Goal: Task Accomplishment & Management: Manage account settings

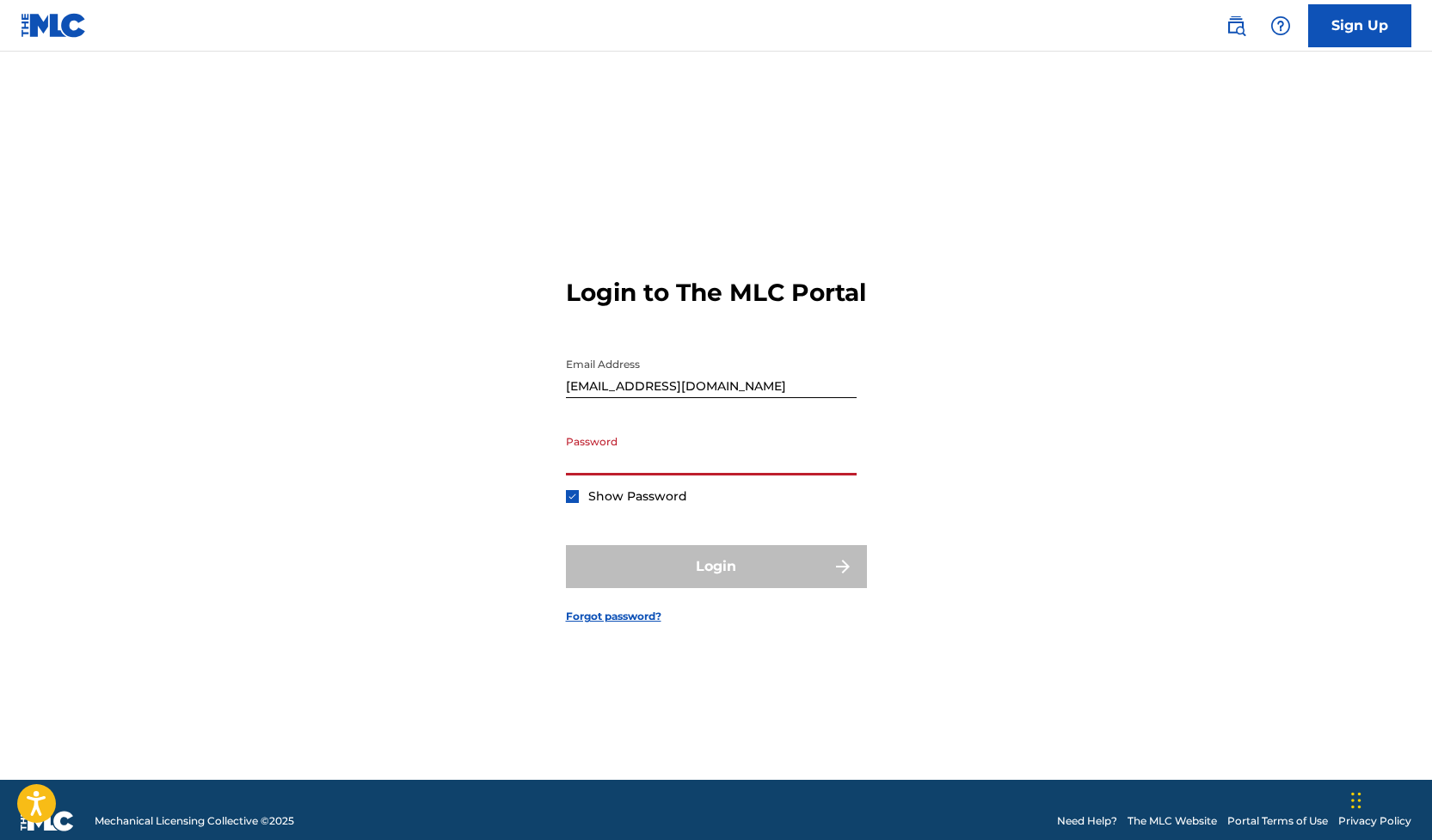
click at [600, 476] on input "Password" at bounding box center [712, 451] width 291 height 49
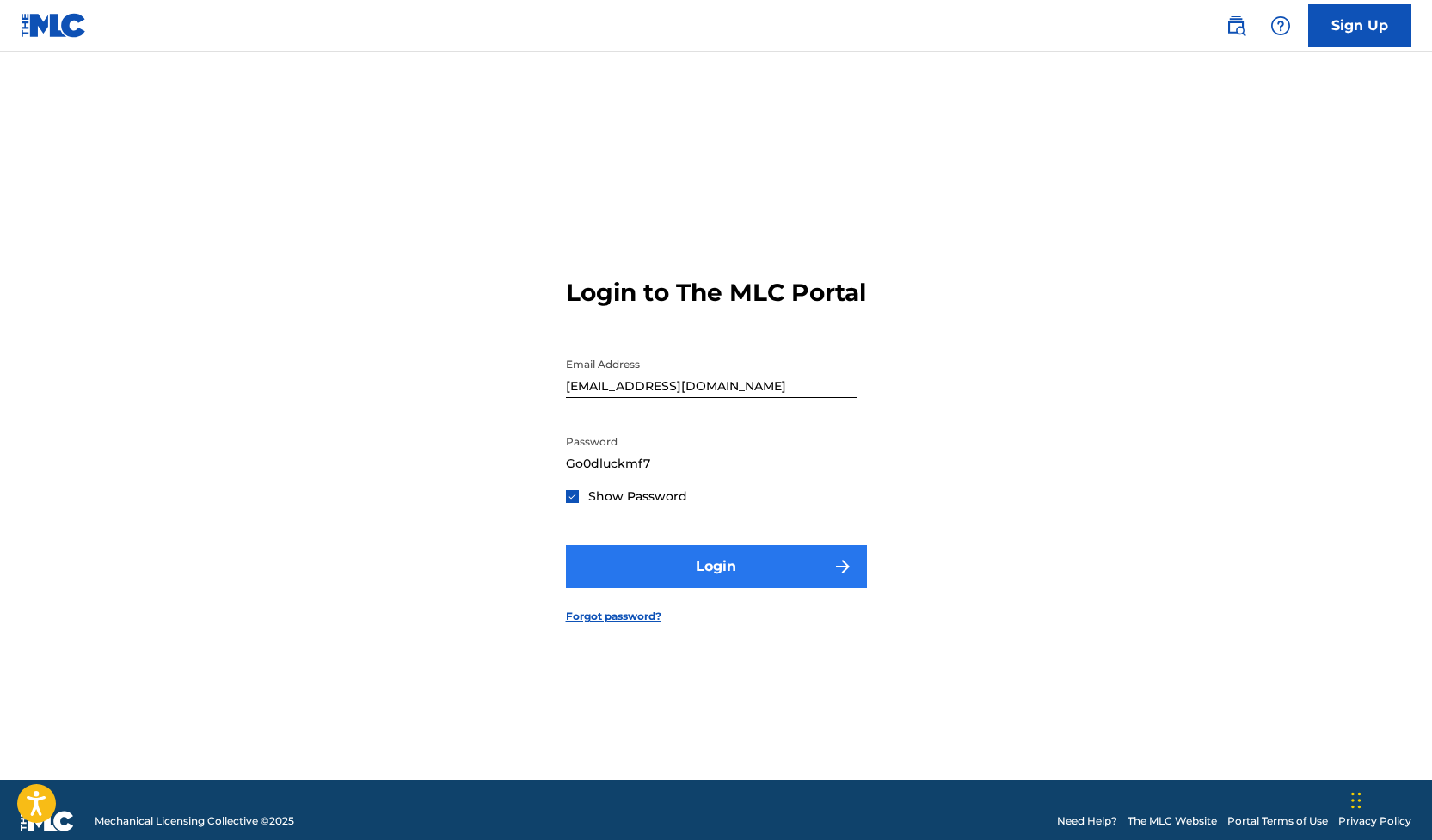
click at [696, 578] on button "Login" at bounding box center [717, 566] width 301 height 43
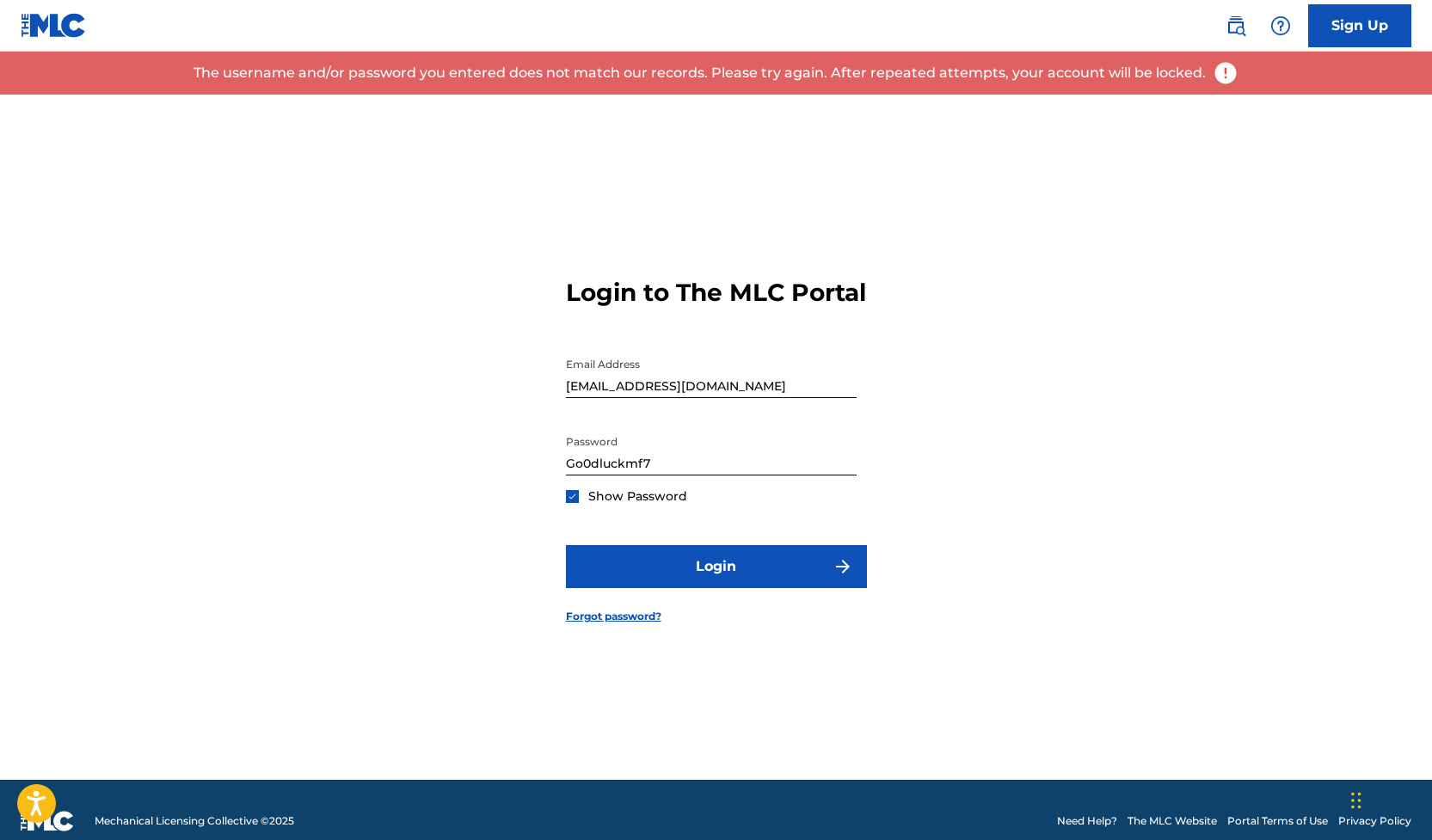
click at [582, 476] on input "Go0dluckmf7" at bounding box center [712, 451] width 291 height 49
click at [673, 476] on input "Go0dluckmf7" at bounding box center [712, 451] width 291 height 49
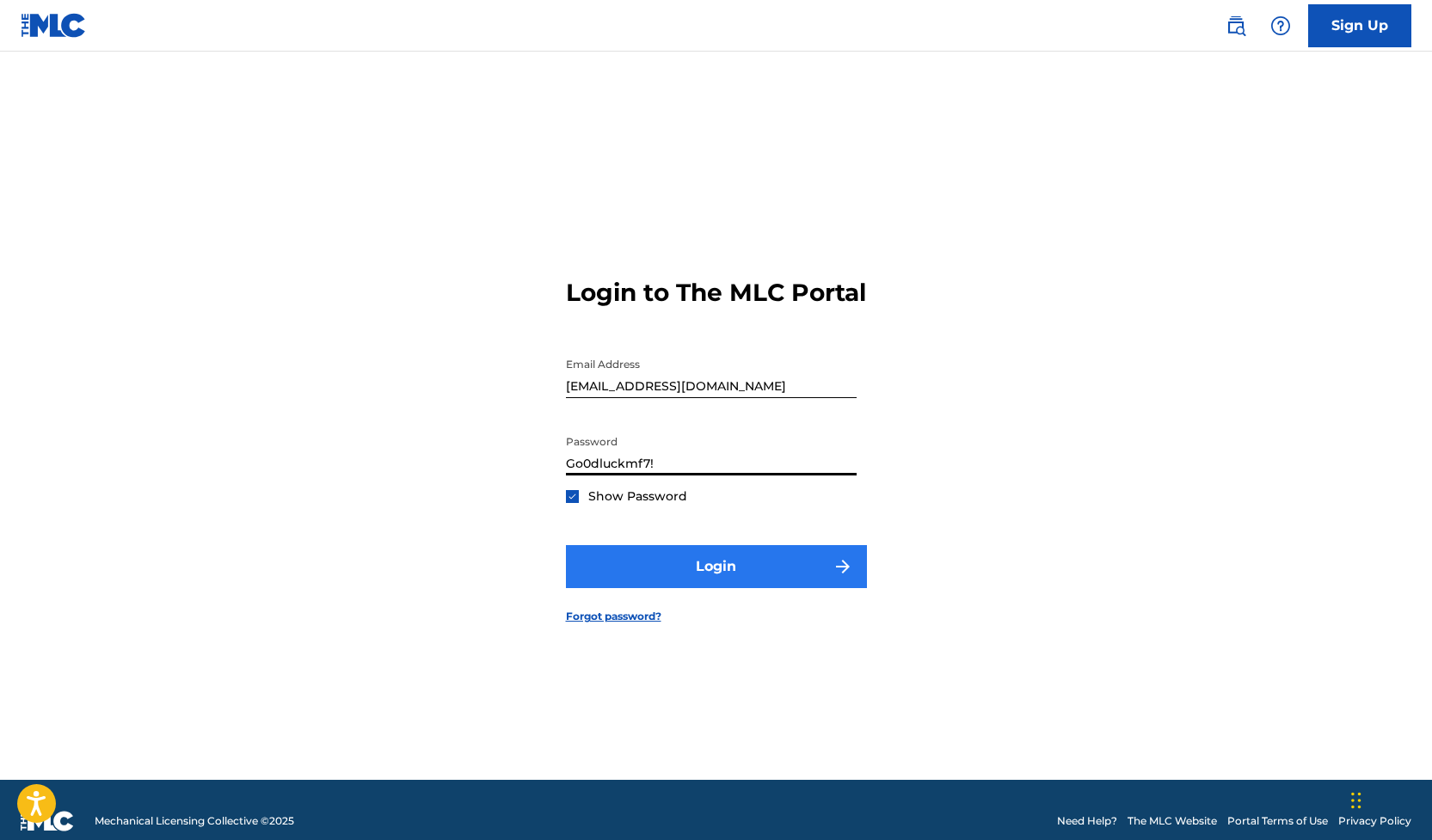
type input "Go0dluckmf7!"
click at [702, 572] on button "Login" at bounding box center [717, 566] width 301 height 43
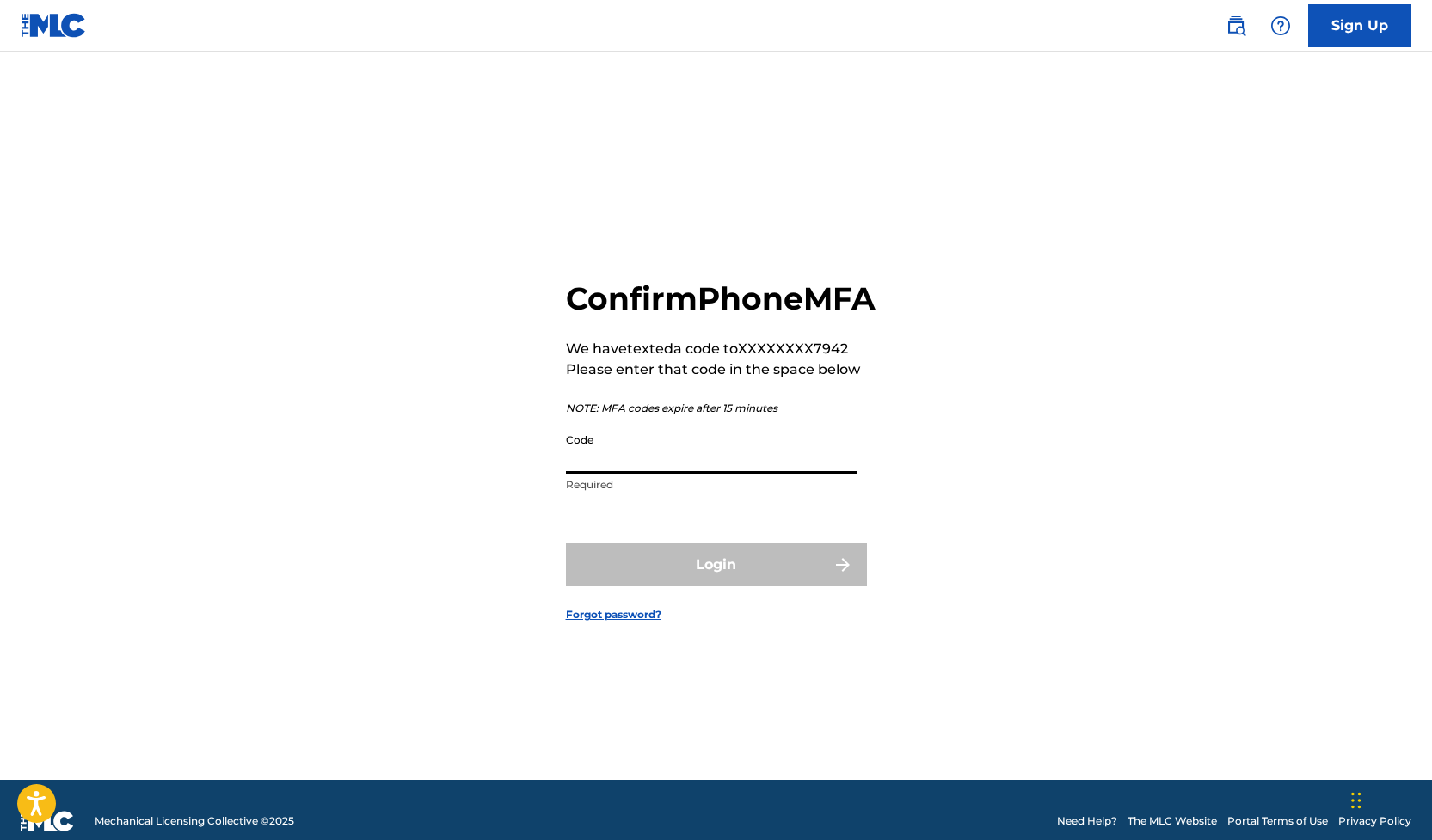
click at [634, 469] on input "Code" at bounding box center [712, 450] width 291 height 49
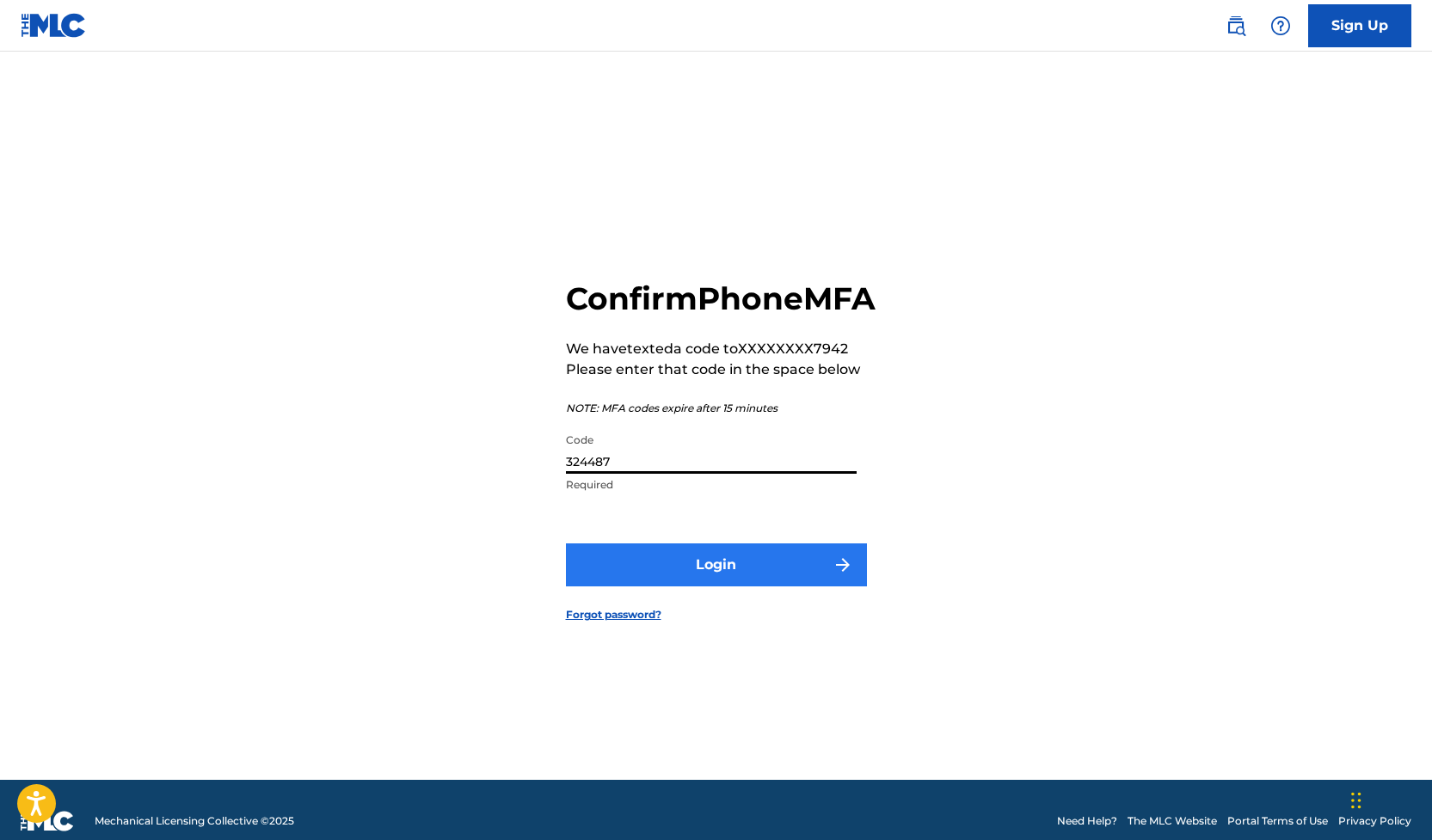
type input "324487"
click at [748, 584] on button "Login" at bounding box center [717, 564] width 301 height 43
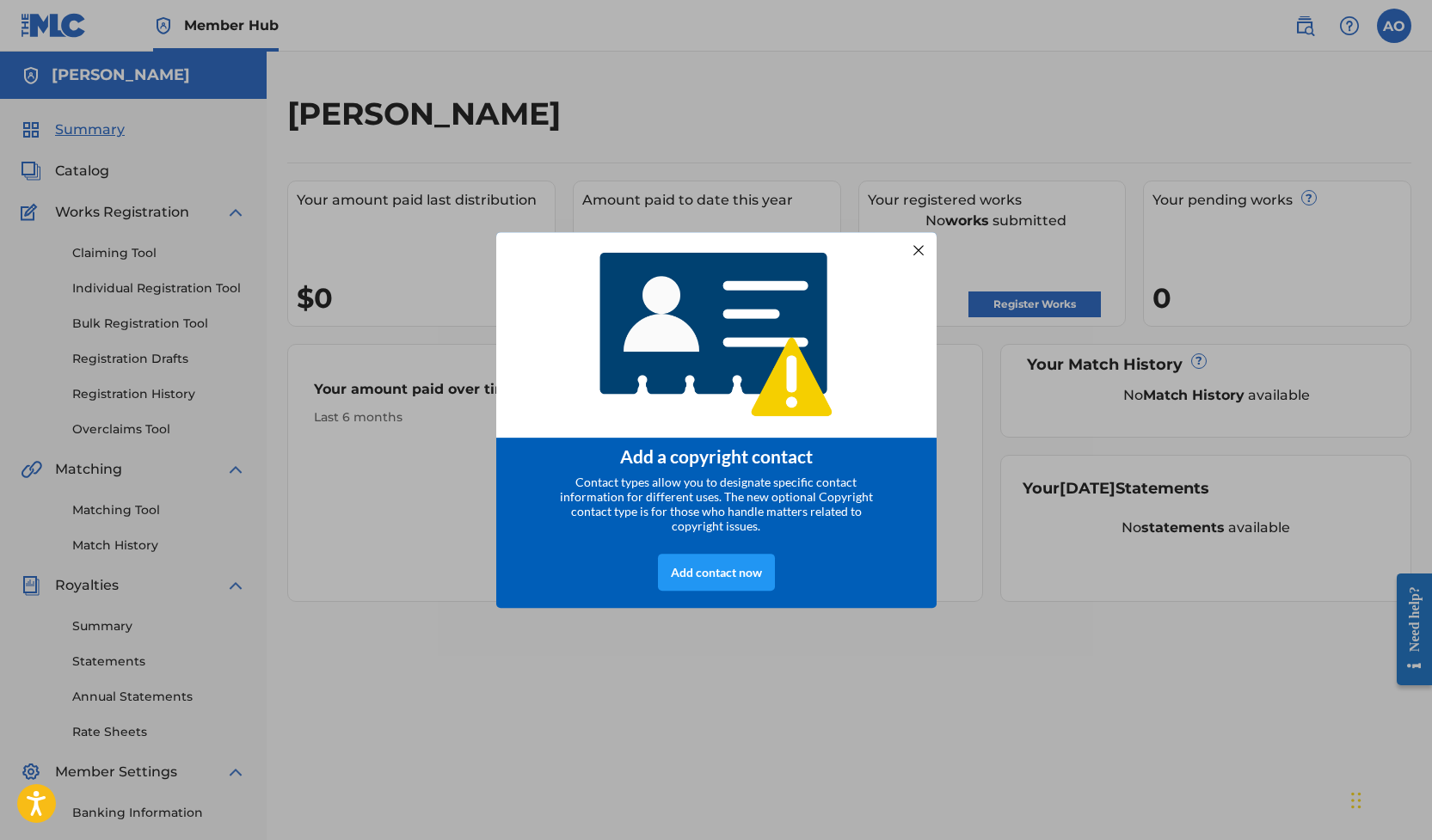
click at [918, 243] on div at bounding box center [918, 249] width 23 height 23
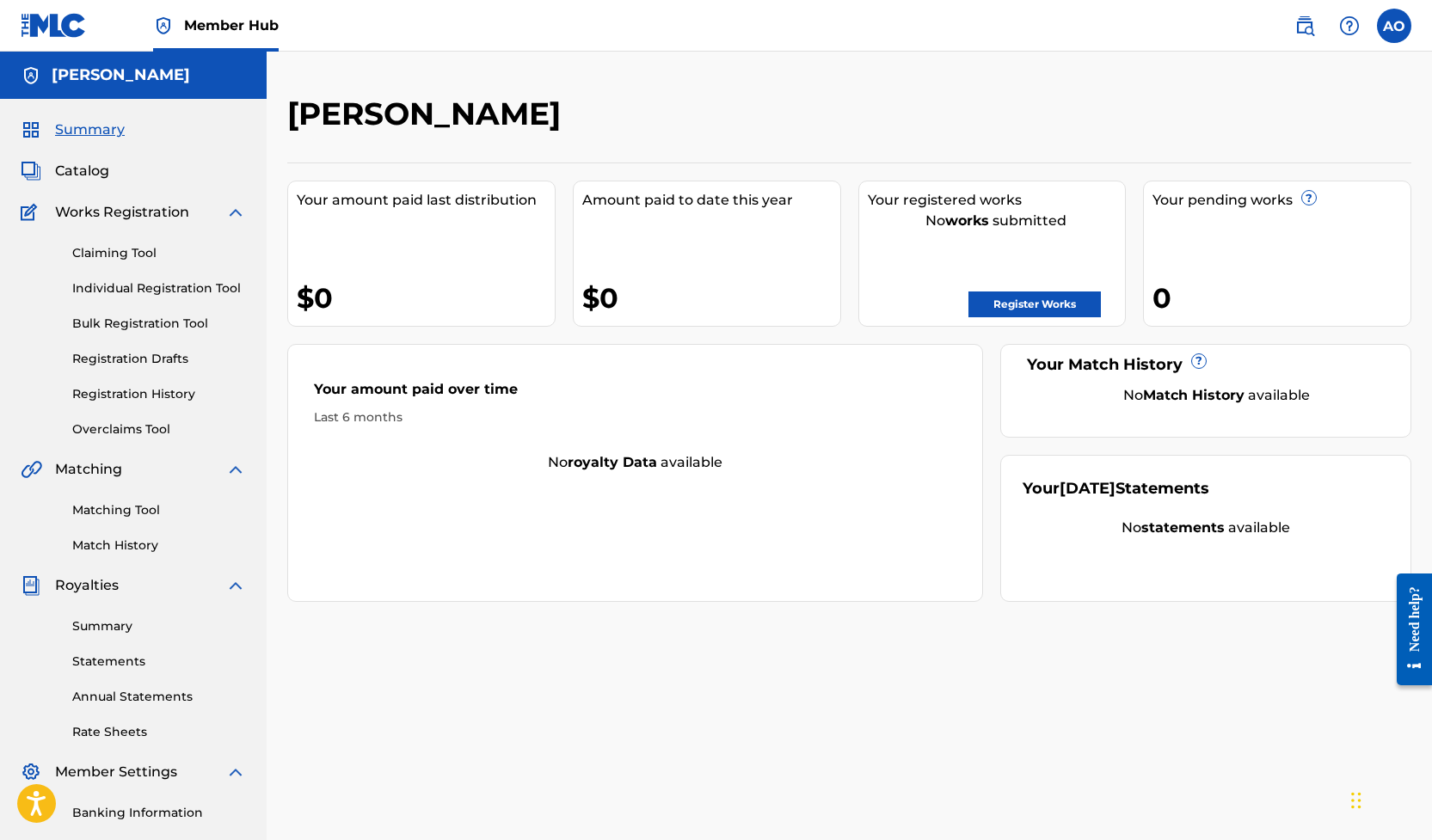
click at [923, 634] on div "[PERSON_NAME] Your amount paid last distribution $0 Amount paid to date this ye…" at bounding box center [850, 539] width 1166 height 889
